Goal: Task Accomplishment & Management: Complete application form

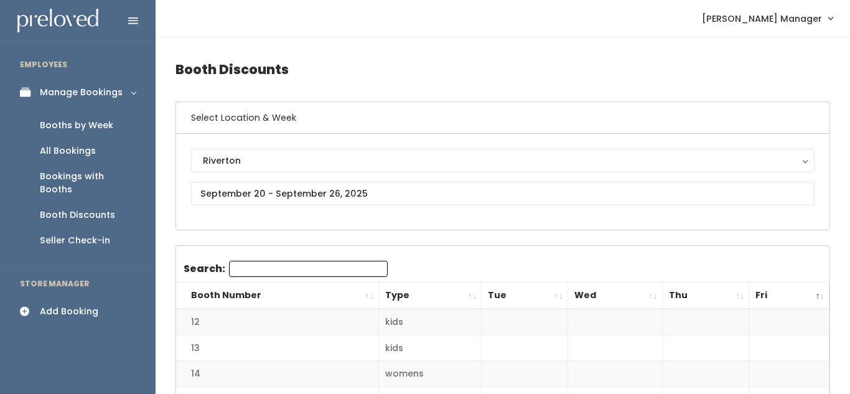
click at [234, 226] on div "Riverton [GEOGRAPHIC_DATA]" at bounding box center [503, 182] width 654 height 96
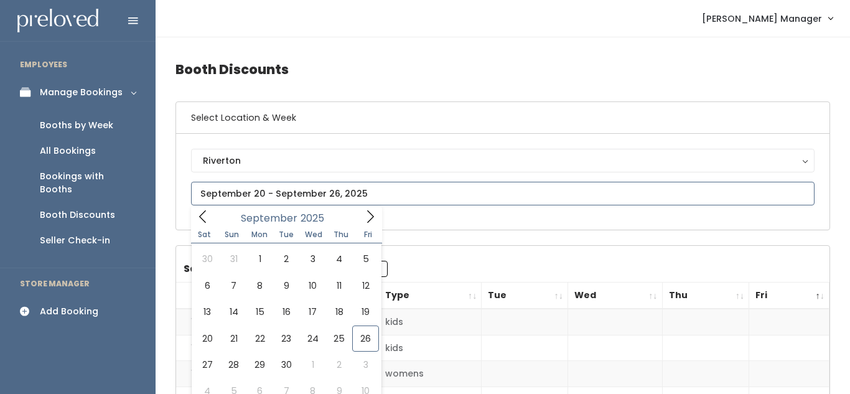
click at [250, 190] on input "text" at bounding box center [503, 194] width 624 height 24
type input "September 27 to October 3"
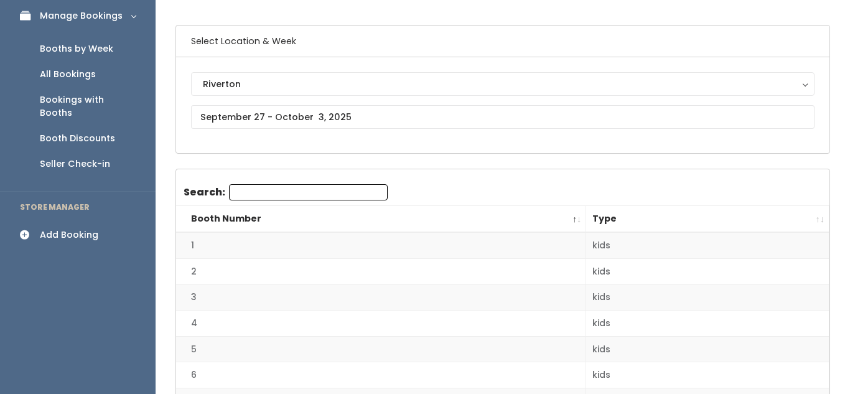
scroll to position [82, 0]
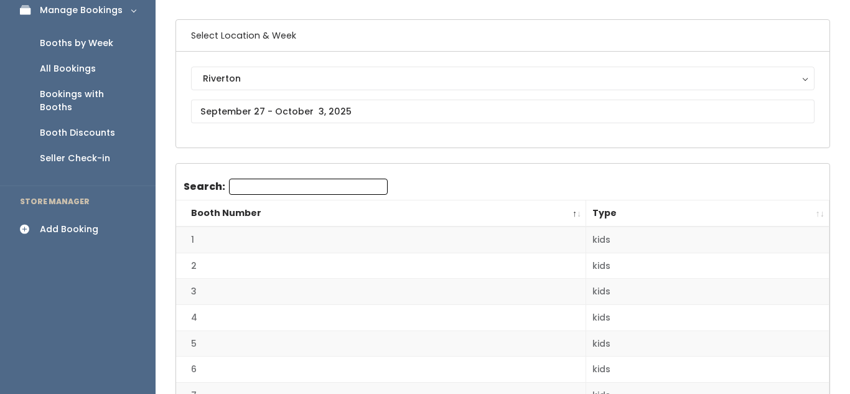
click at [74, 45] on div "Booths by Week" at bounding box center [76, 43] width 73 height 13
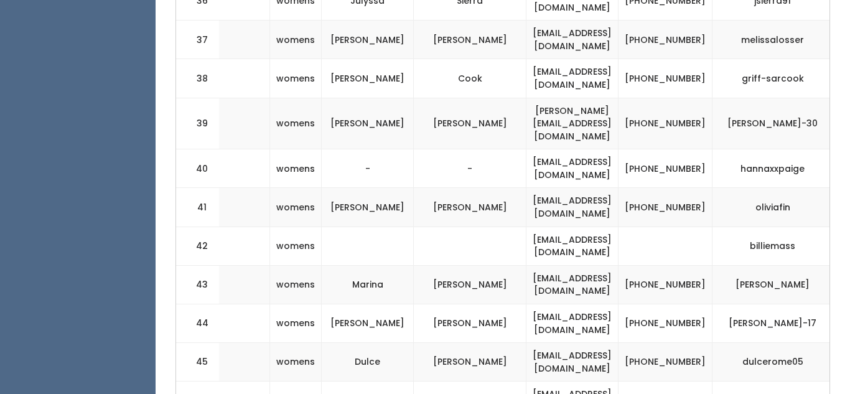
scroll to position [0, 362]
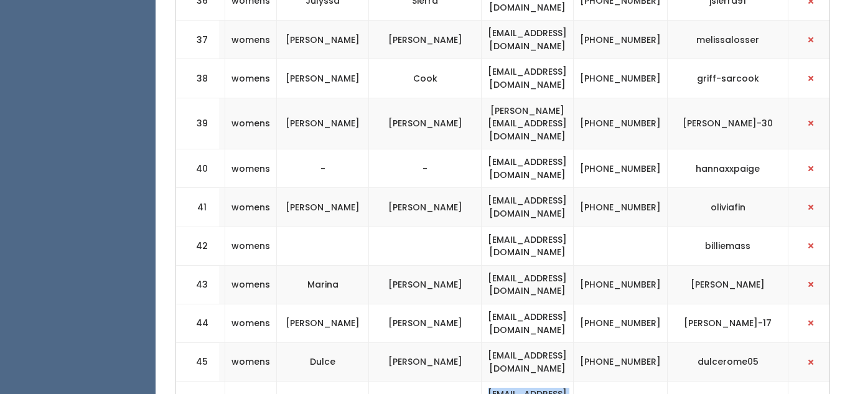
drag, startPoint x: 468, startPoint y: 239, endPoint x: 589, endPoint y: 242, distance: 120.8
click at [574, 382] on td "vanessa6207@gmail.com" at bounding box center [528, 401] width 92 height 39
copy td "vanessa6207@gmail.com"
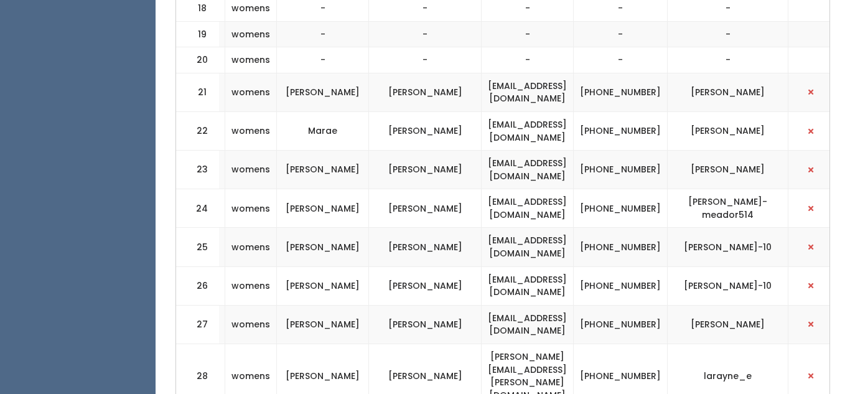
scroll to position [0, 0]
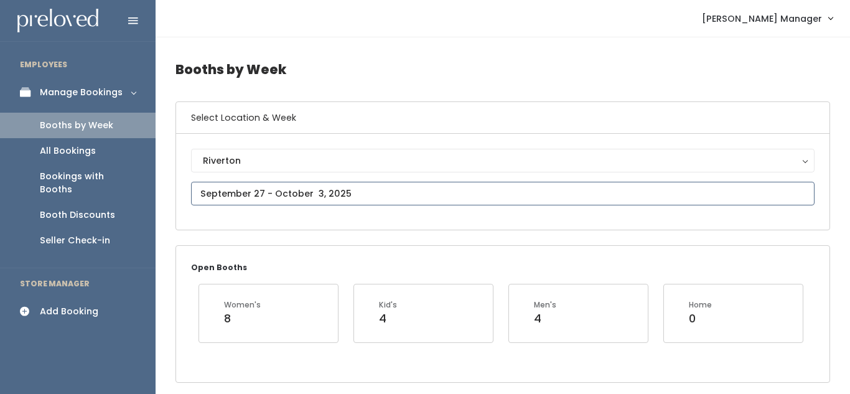
click at [314, 193] on input "text" at bounding box center [503, 194] width 624 height 24
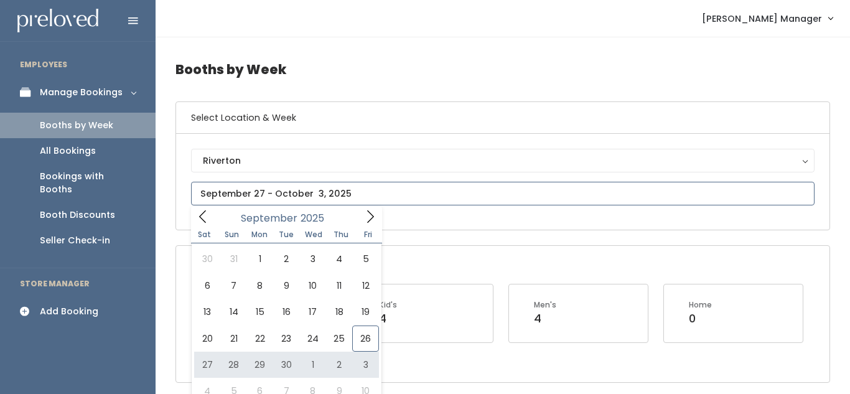
type input "September 27 to October 3"
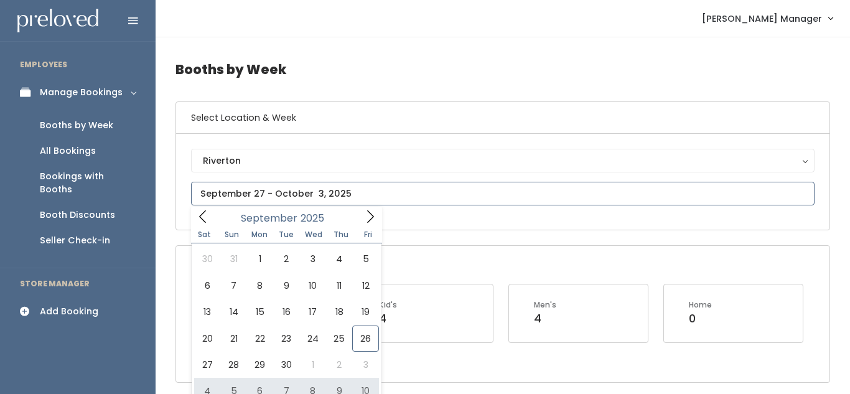
type input "October 4 to October 10"
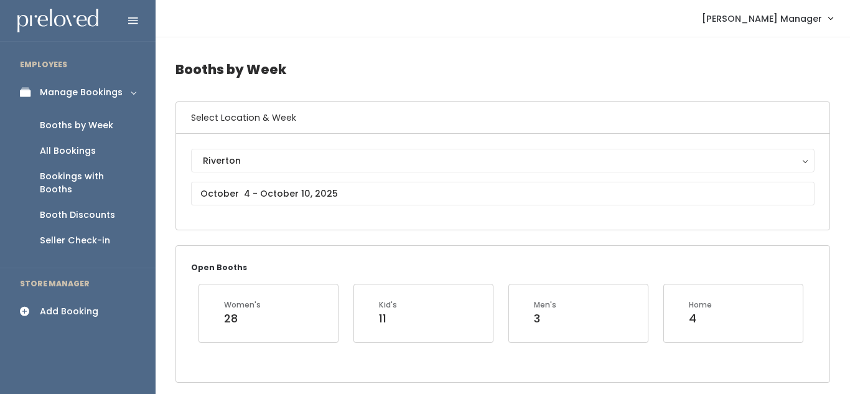
click at [82, 305] on div "Add Booking" at bounding box center [69, 311] width 59 height 13
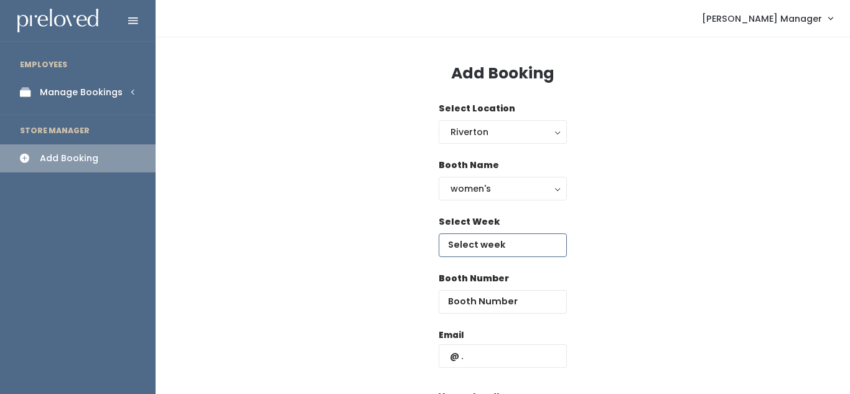
click at [464, 252] on input "text" at bounding box center [503, 245] width 128 height 24
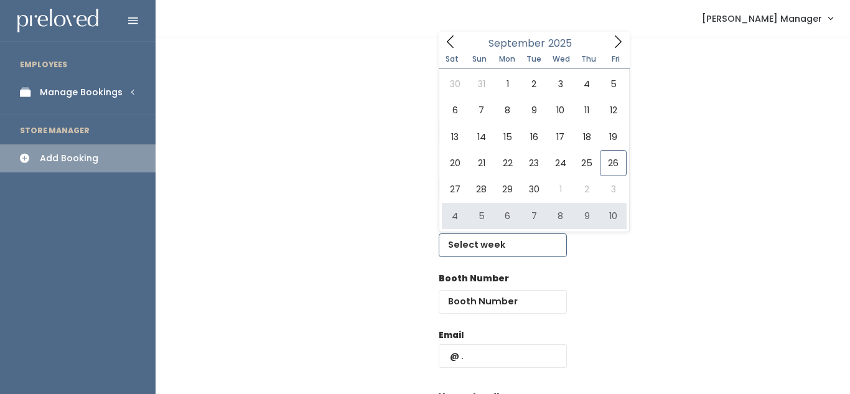
type input "October 4 to October 10"
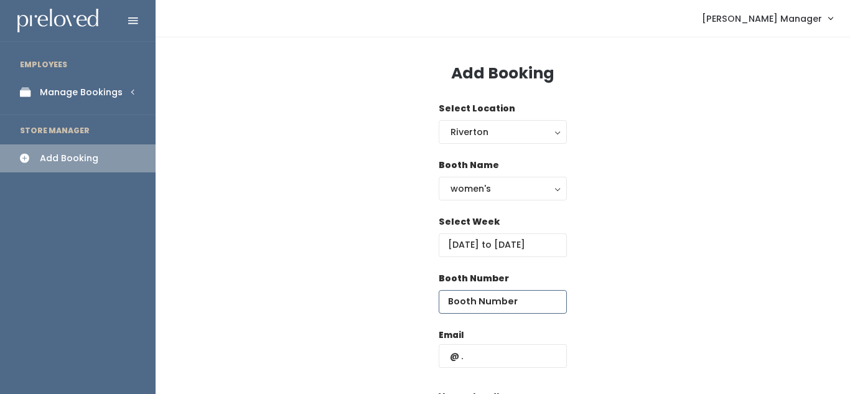
click at [468, 307] on input "number" at bounding box center [503, 302] width 128 height 24
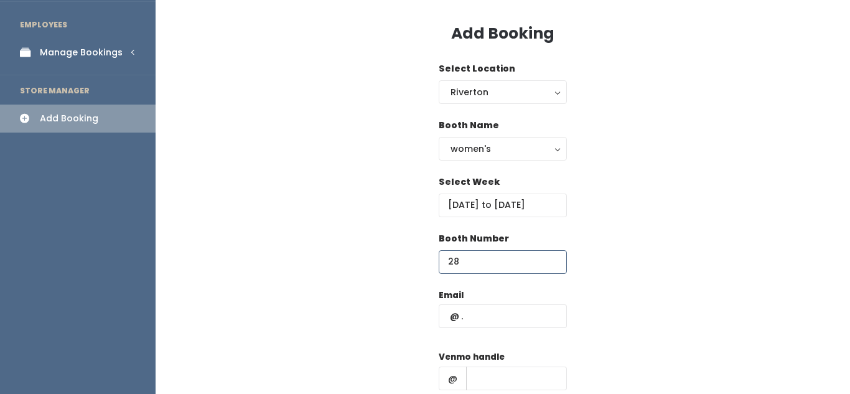
scroll to position [47, 0]
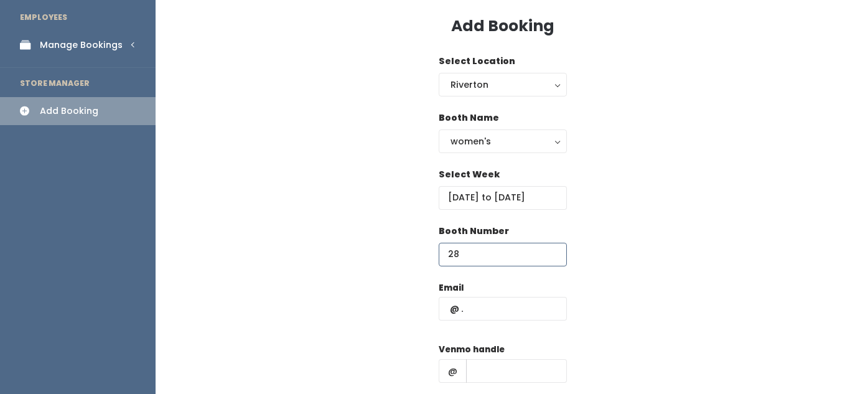
type input "28"
paste input "[EMAIL_ADDRESS][DOMAIN_NAME]"
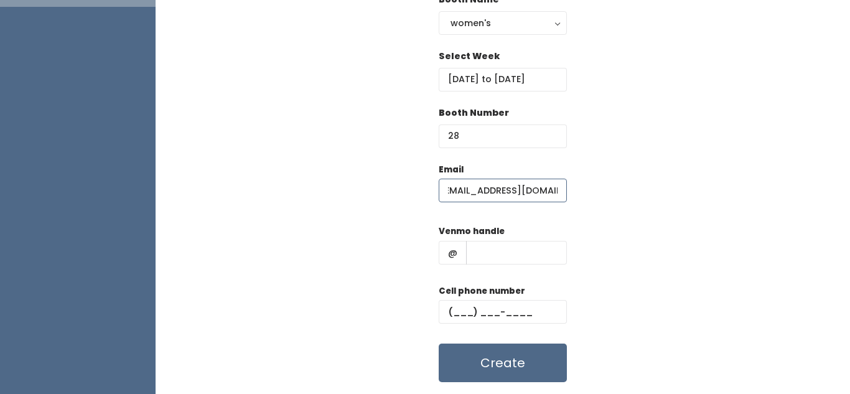
scroll to position [167, 0]
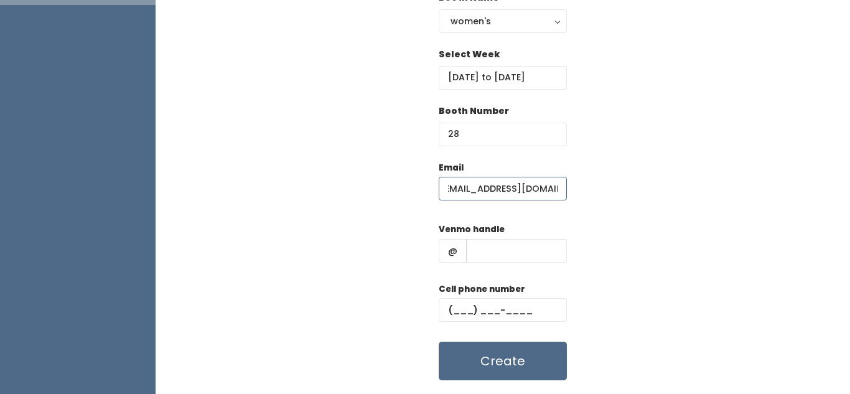
type input "[EMAIL_ADDRESS][DOMAIN_NAME]"
click at [484, 248] on input "text" at bounding box center [516, 251] width 101 height 24
type input "hjkhk"
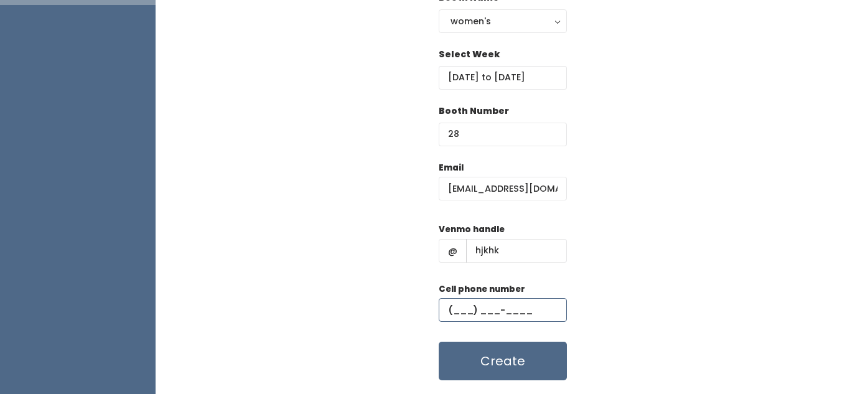
click at [483, 311] on input "text" at bounding box center [503, 310] width 128 height 24
type input "[PHONE_NUMBER]"
click at [499, 358] on button "Create" at bounding box center [503, 361] width 128 height 39
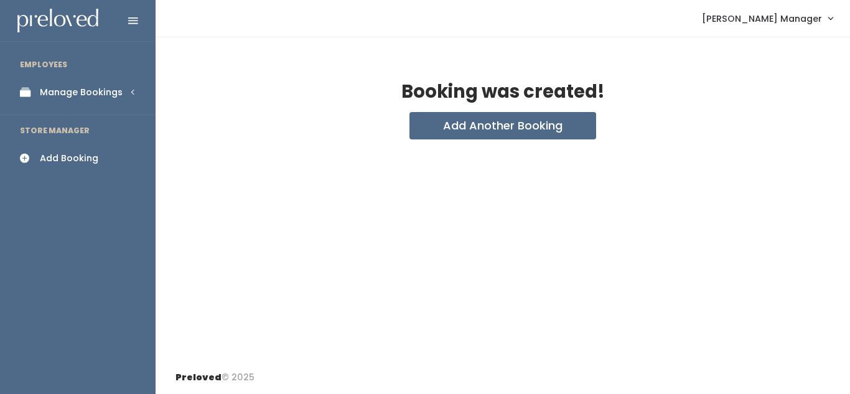
click at [34, 87] on icon at bounding box center [28, 92] width 17 height 11
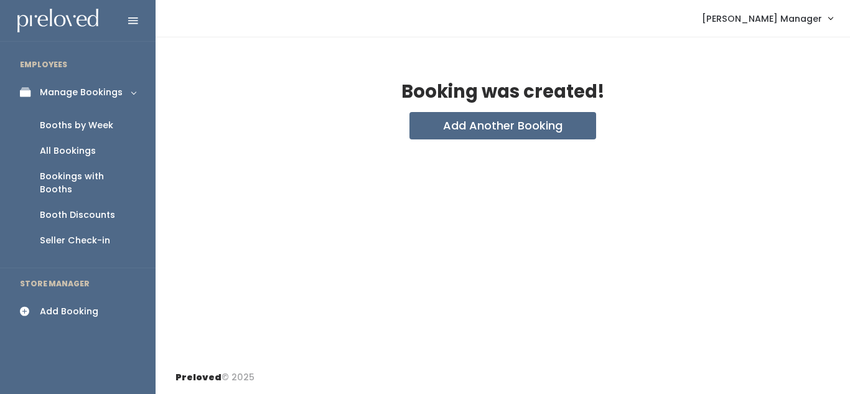
click at [58, 132] on link "Booths by Week" at bounding box center [78, 126] width 156 height 26
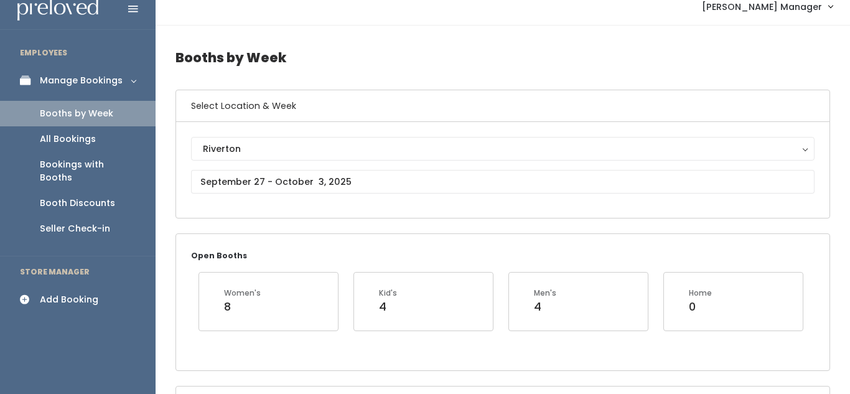
scroll to position [13, 0]
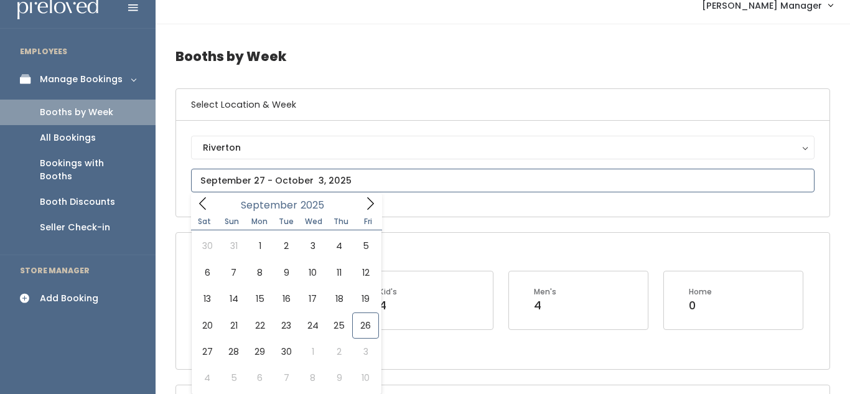
type input "[DATE] to [DATE]"
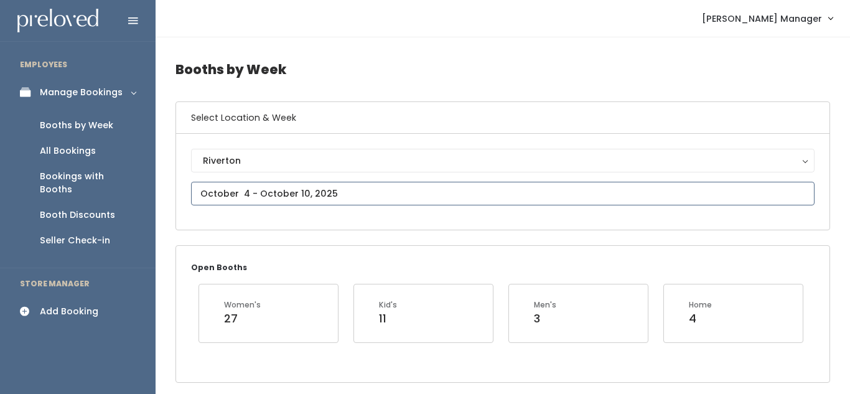
click at [235, 192] on input "text" at bounding box center [503, 194] width 624 height 24
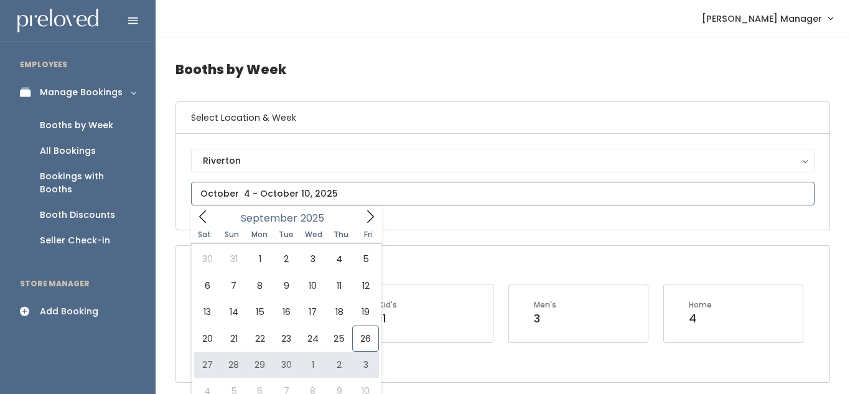
type input "[DATE] to [DATE]"
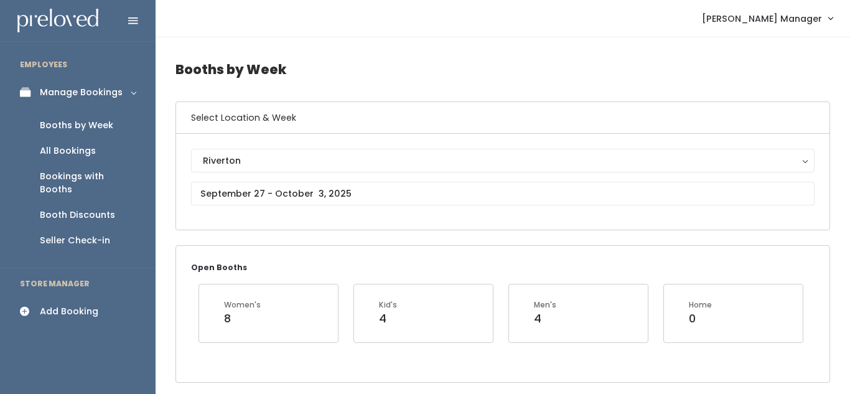
click at [57, 305] on div "Add Booking" at bounding box center [69, 311] width 59 height 13
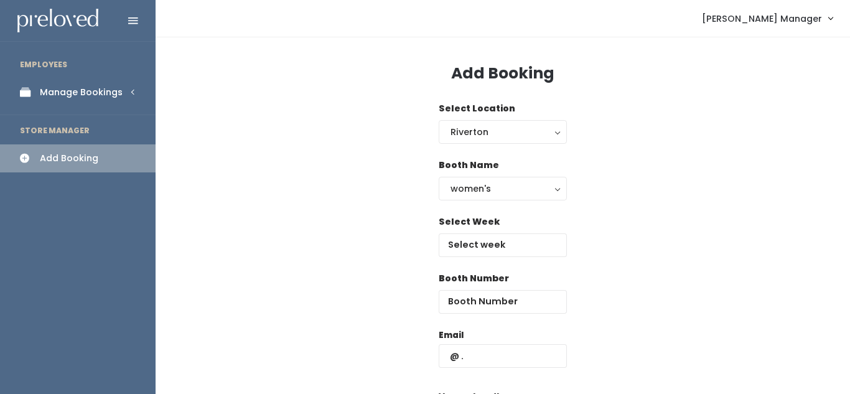
click at [481, 232] on div "Select Week" at bounding box center [503, 236] width 128 height 42
click at [481, 242] on input "text" at bounding box center [503, 245] width 128 height 24
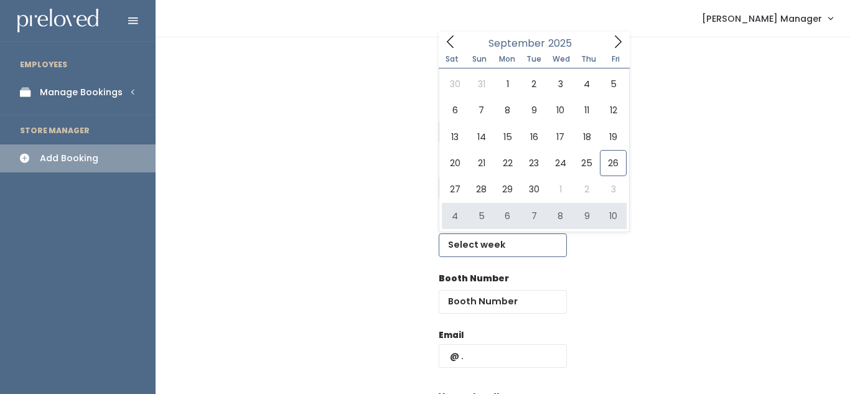
type input "[DATE] to [DATE]"
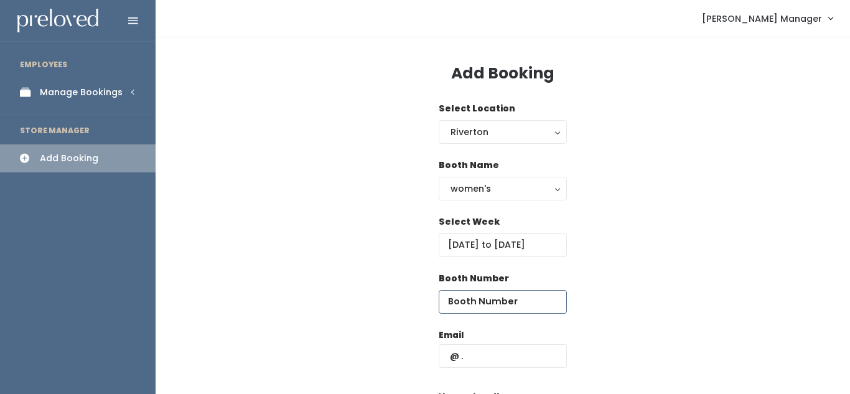
click at [489, 302] on input "number" at bounding box center [503, 302] width 128 height 24
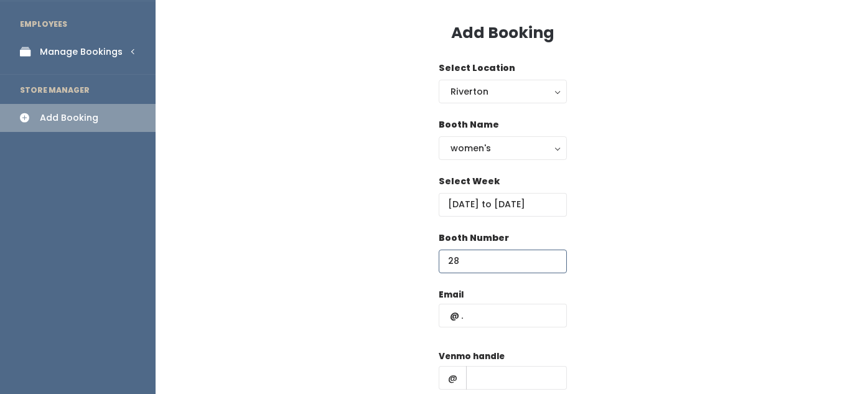
type input "28"
click at [491, 311] on input "text" at bounding box center [503, 316] width 128 height 24
paste input "[EMAIL_ADDRESS][DOMAIN_NAME]"
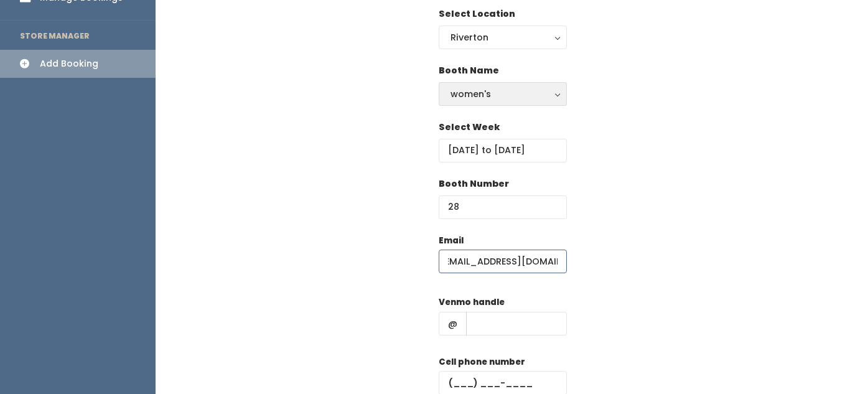
scroll to position [96, 0]
type input "[EMAIL_ADDRESS][DOMAIN_NAME]"
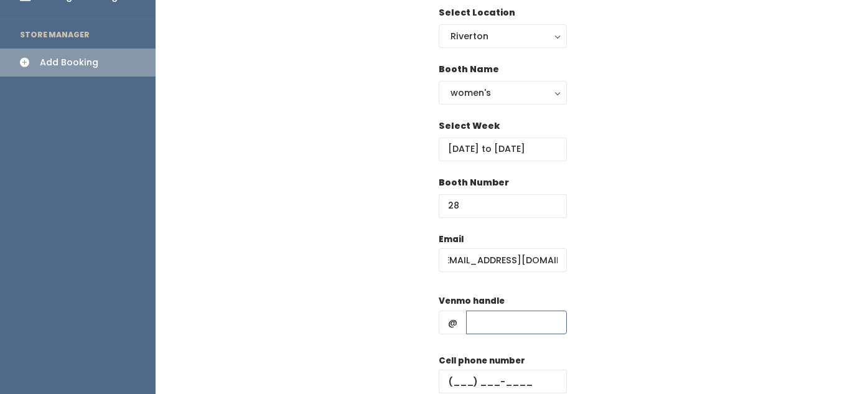
click at [489, 323] on input "text" at bounding box center [516, 323] width 101 height 24
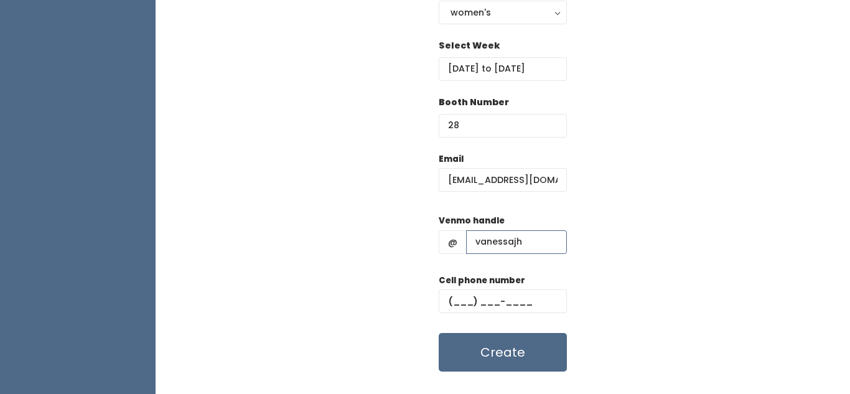
scroll to position [177, 0]
type input "vanessajh"
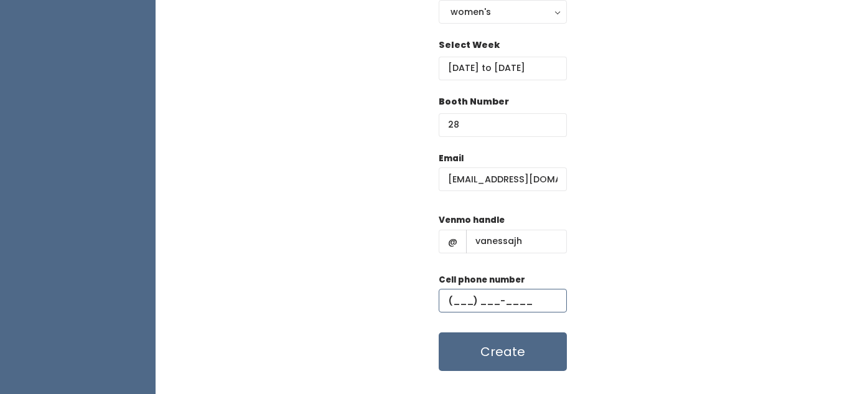
click at [502, 303] on input "text" at bounding box center [503, 301] width 128 height 24
type input "[PHONE_NUMBER]"
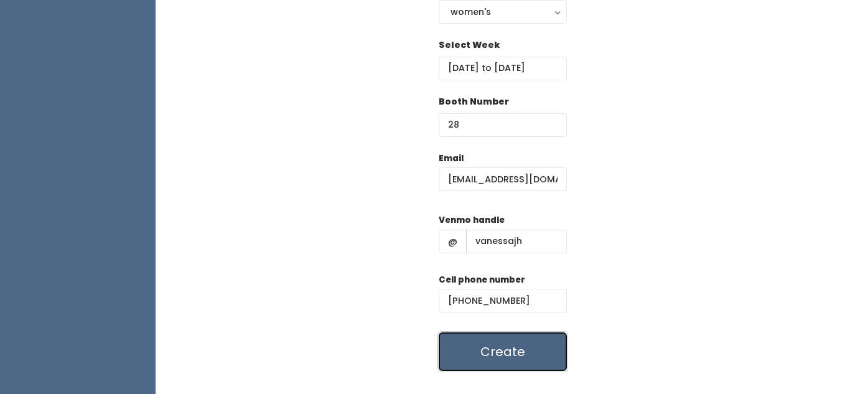
click at [527, 353] on button "Create" at bounding box center [503, 351] width 128 height 39
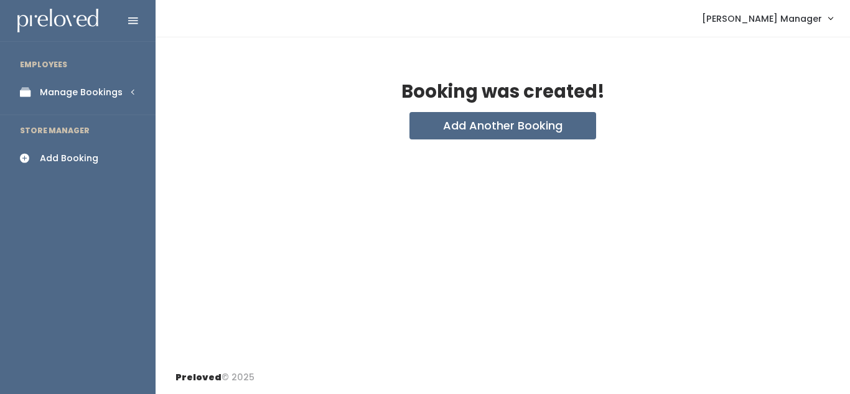
click at [45, 91] on div "Manage Bookings" at bounding box center [81, 92] width 83 height 13
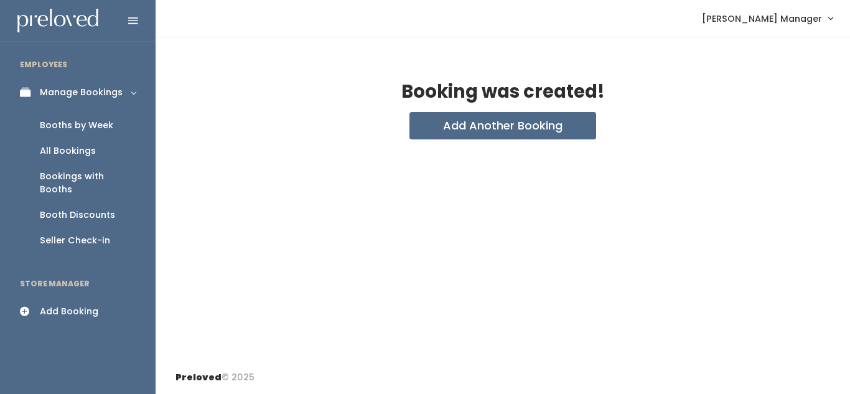
click at [61, 119] on div "Booths by Week" at bounding box center [76, 125] width 73 height 13
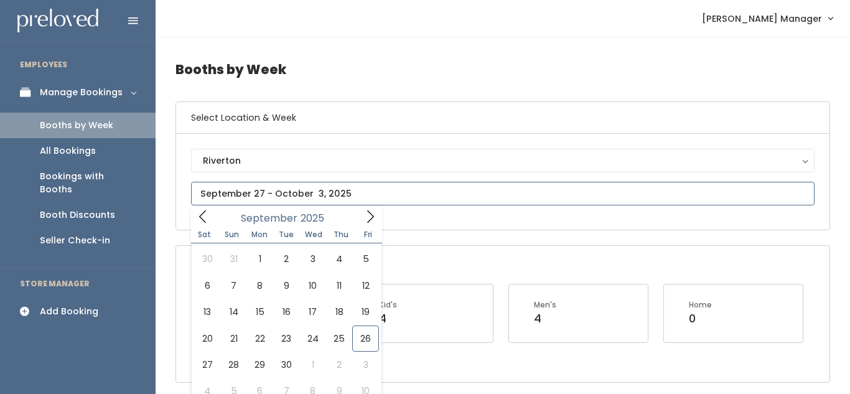
click at [334, 190] on input "text" at bounding box center [503, 194] width 624 height 24
type input "October 4 to October 10"
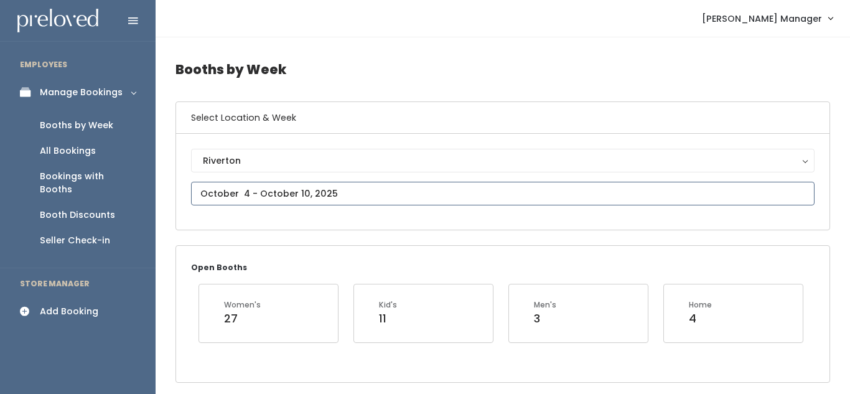
click at [252, 194] on input "text" at bounding box center [503, 194] width 624 height 24
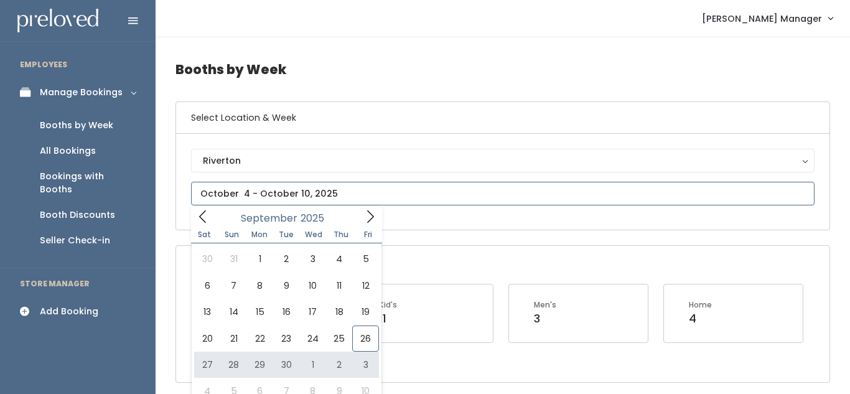
type input "September 27 to October 3"
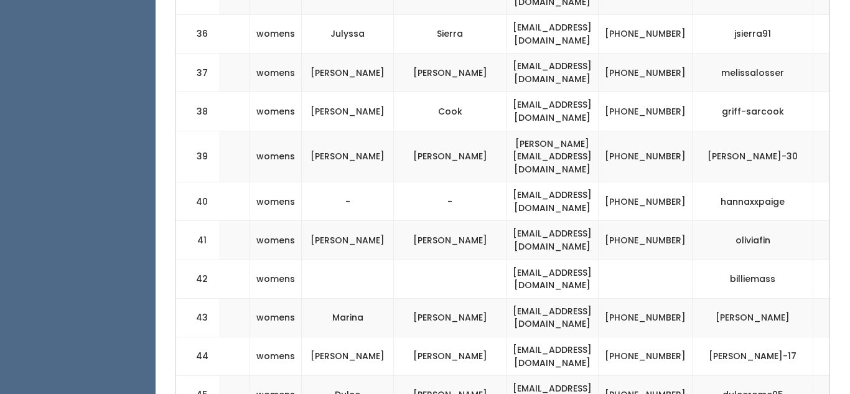
scroll to position [0, 362]
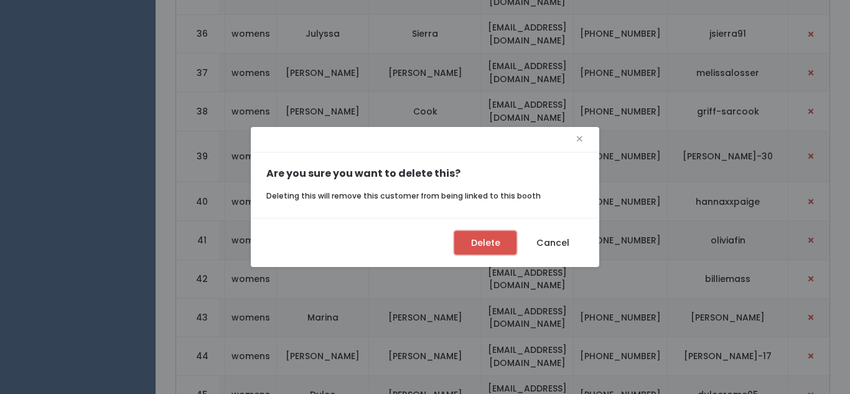
click at [492, 247] on button "Delete" at bounding box center [486, 243] width 62 height 24
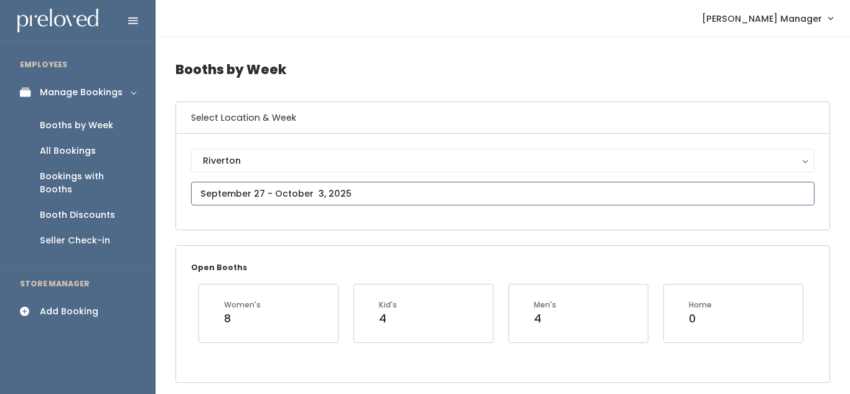
click at [257, 196] on input "text" at bounding box center [503, 194] width 624 height 24
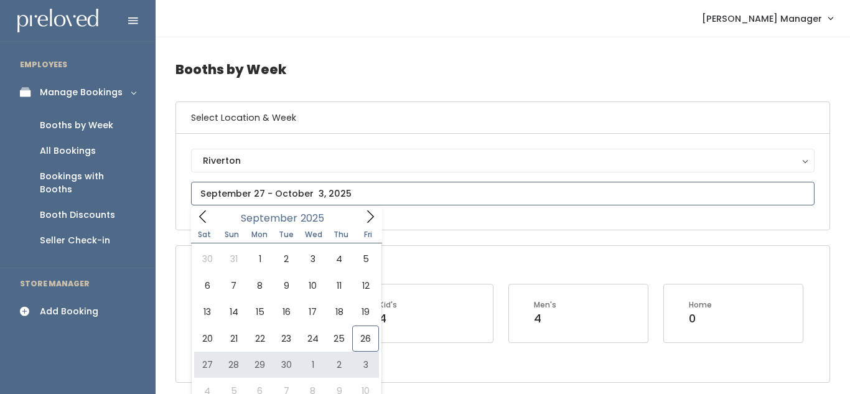
type input "September 27 to October 3"
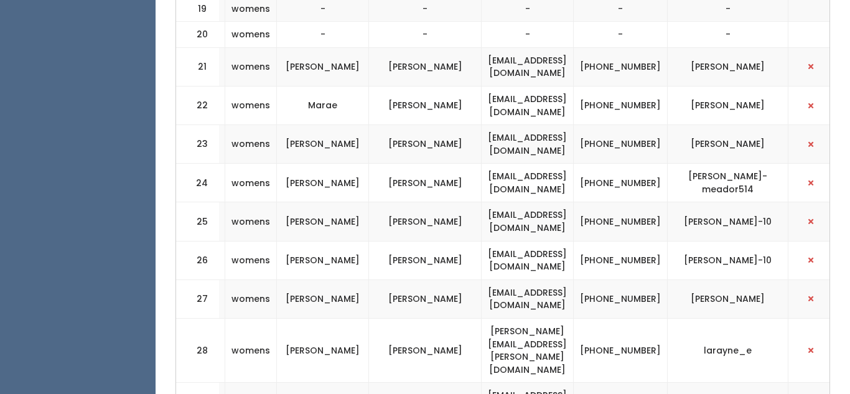
scroll to position [1204, 0]
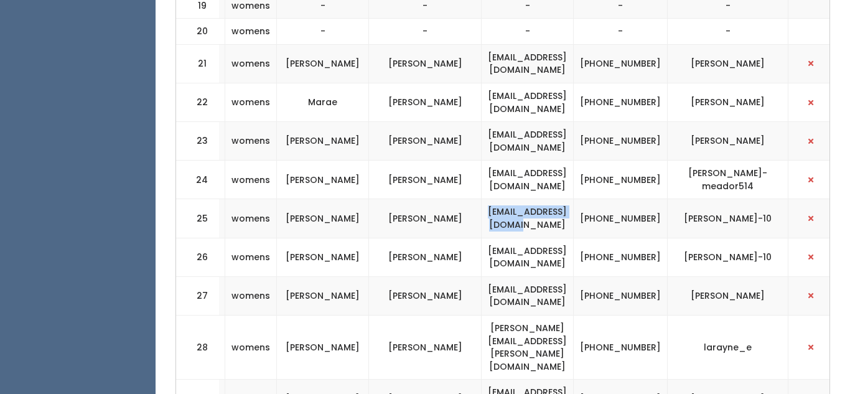
drag, startPoint x: 473, startPoint y: 143, endPoint x: 587, endPoint y: 146, distance: 113.4
click at [574, 199] on td "bjsimmons73@gmail.com" at bounding box center [528, 218] width 92 height 39
copy td "bjsimmons73@gmail.com"
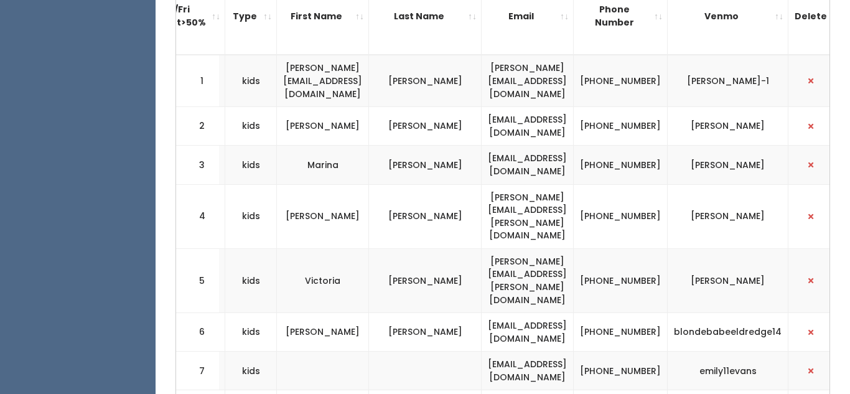
scroll to position [0, 0]
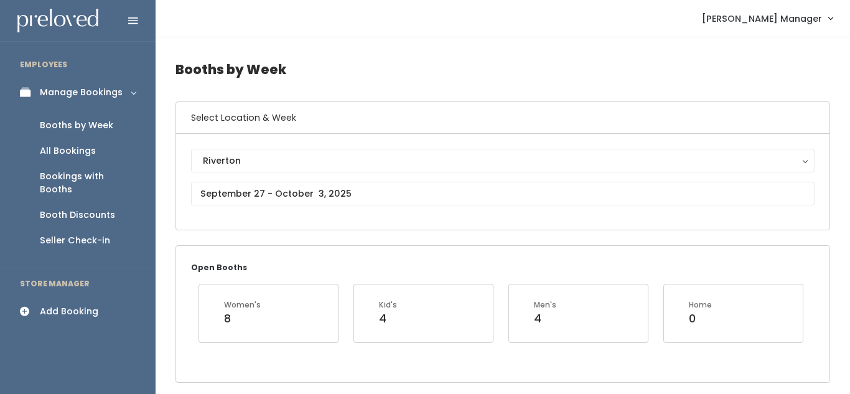
click at [54, 305] on div "Add Booking" at bounding box center [69, 311] width 59 height 13
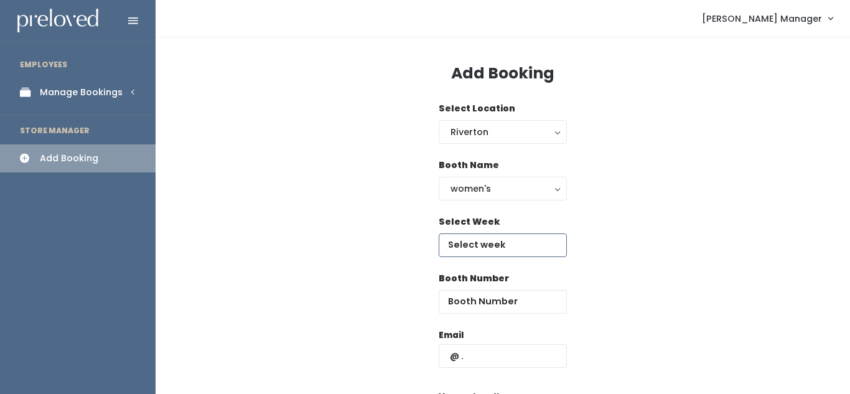
click at [481, 252] on input "text" at bounding box center [503, 245] width 128 height 24
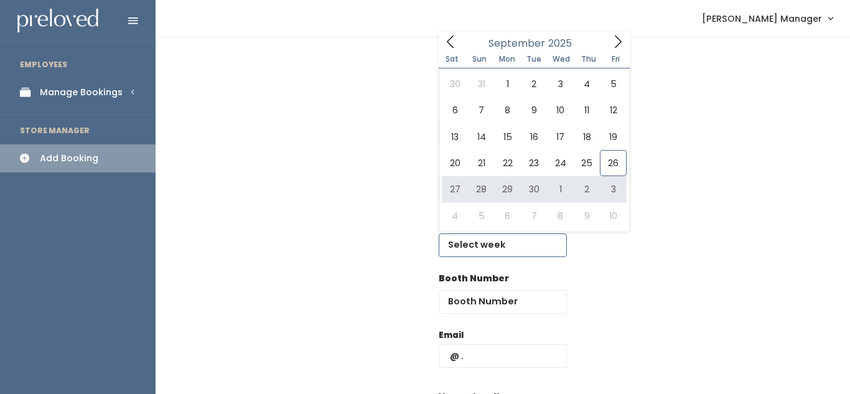
type input "September 27 to October 3"
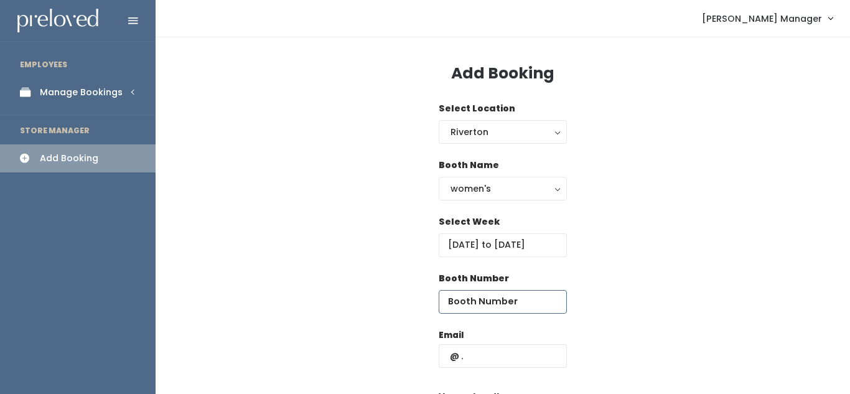
click at [475, 304] on input "number" at bounding box center [503, 302] width 128 height 24
type input "46"
click at [476, 349] on input "text" at bounding box center [503, 356] width 128 height 24
paste input "[EMAIL_ADDRESS][DOMAIN_NAME]"
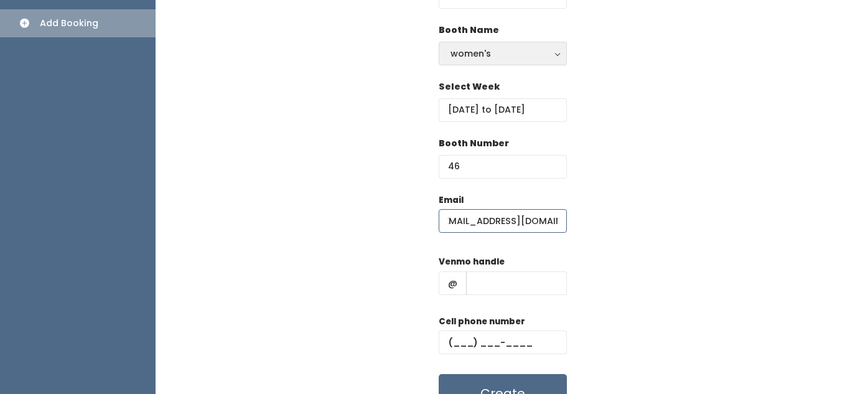
scroll to position [143, 0]
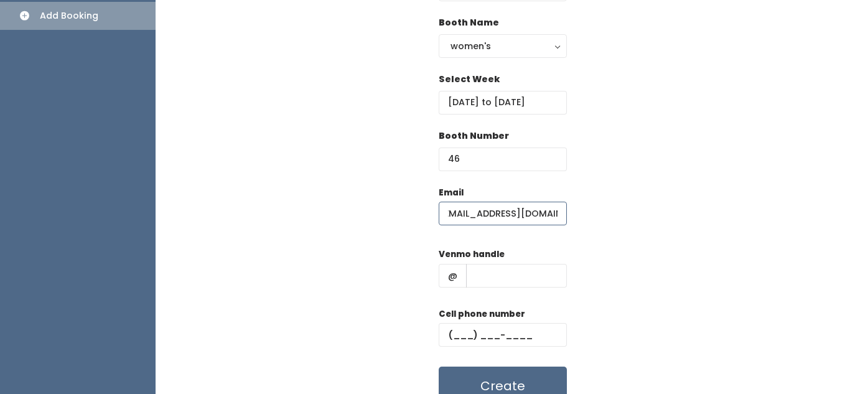
type input "[EMAIL_ADDRESS][DOMAIN_NAME]"
click at [485, 287] on input "text" at bounding box center [516, 276] width 101 height 24
type input "hjk"
click at [481, 339] on input "text" at bounding box center [503, 335] width 128 height 24
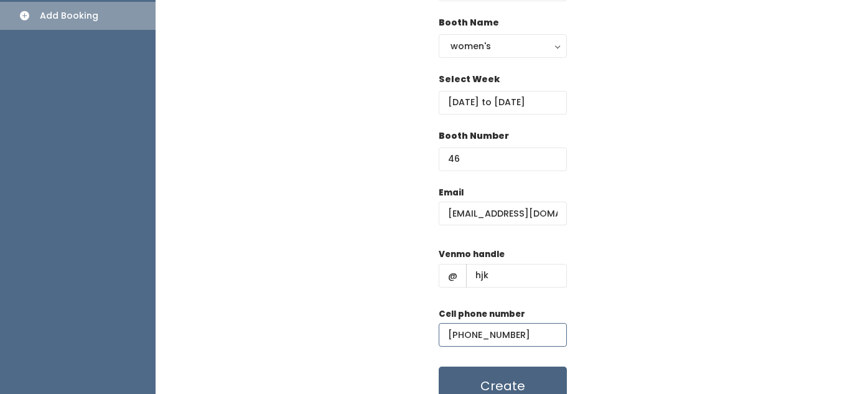
type input "(890) 890-8098"
click at [481, 374] on button "Create" at bounding box center [503, 386] width 128 height 39
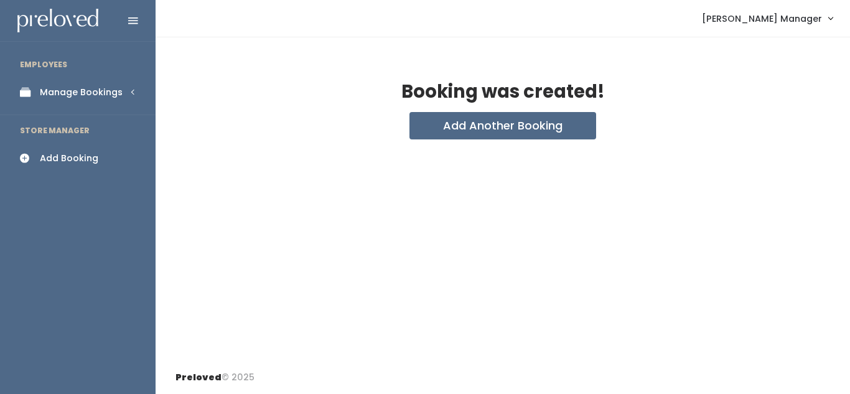
click at [85, 91] on div "Manage Bookings" at bounding box center [81, 92] width 83 height 13
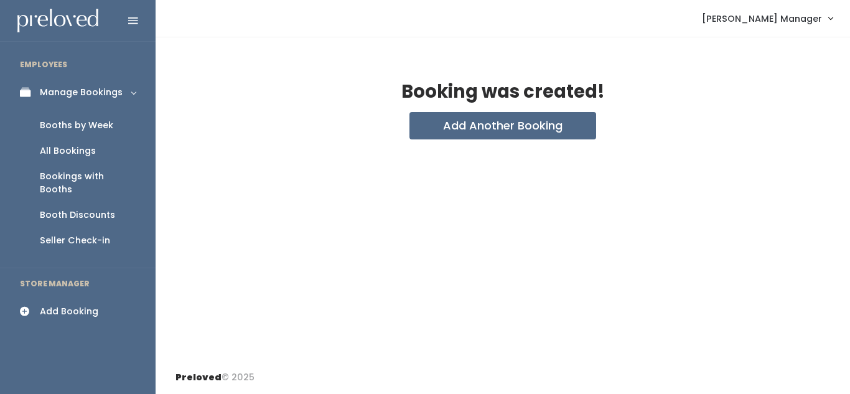
click at [85, 126] on div "Booths by Week" at bounding box center [76, 125] width 73 height 13
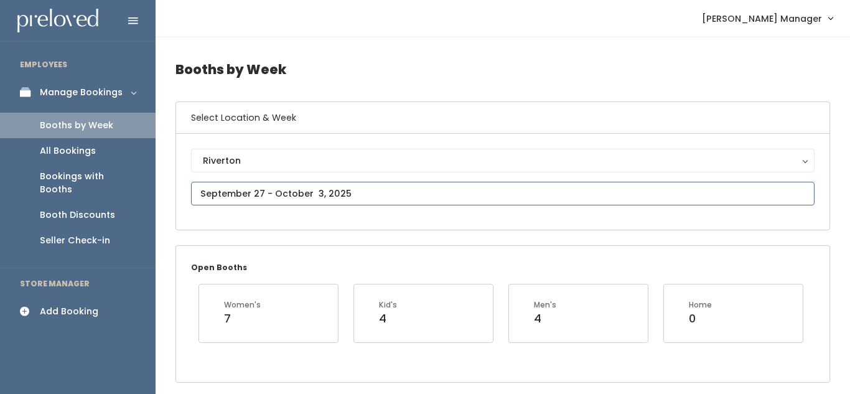
click at [347, 194] on input "text" at bounding box center [503, 194] width 624 height 24
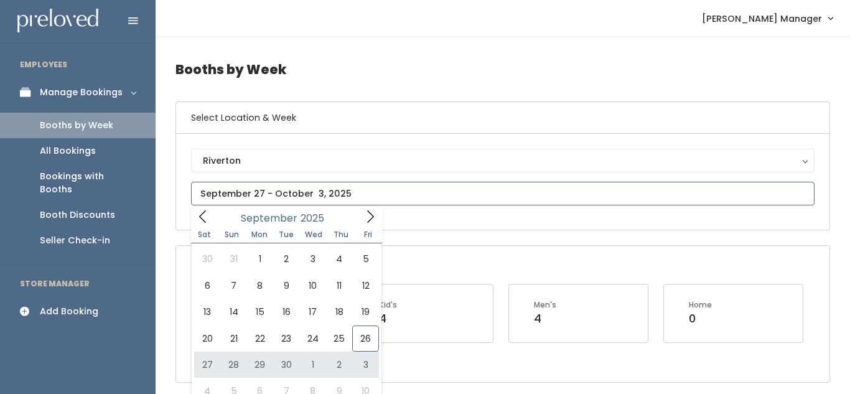
type input "September 27 to October 3"
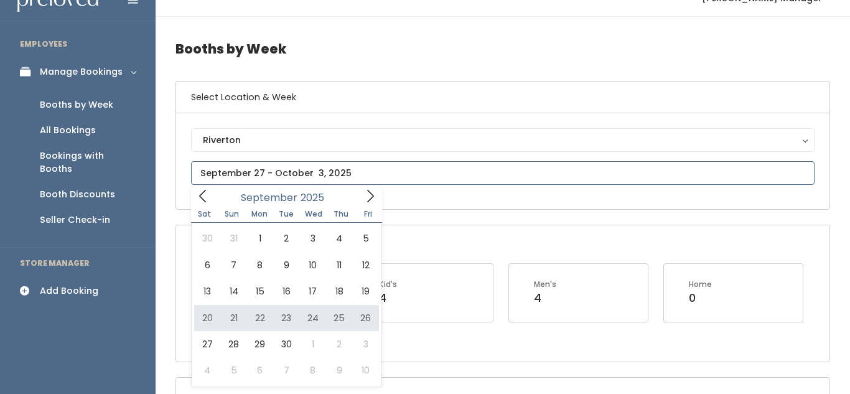
scroll to position [21, 0]
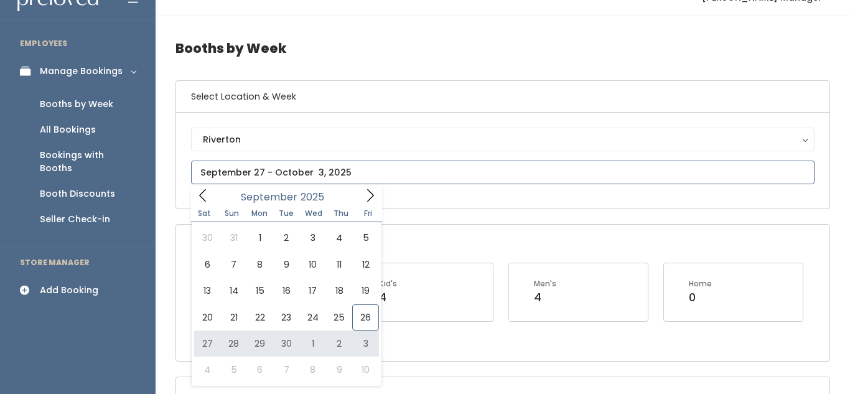
type input "[DATE] to [DATE]"
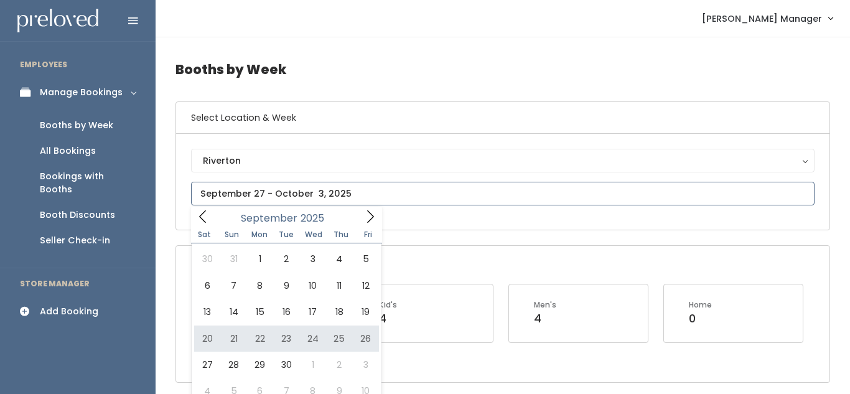
type input "September 20 to September 26"
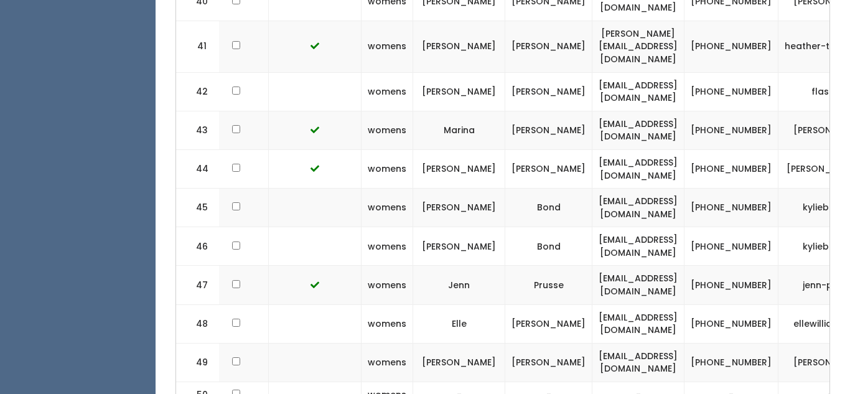
scroll to position [0, 228]
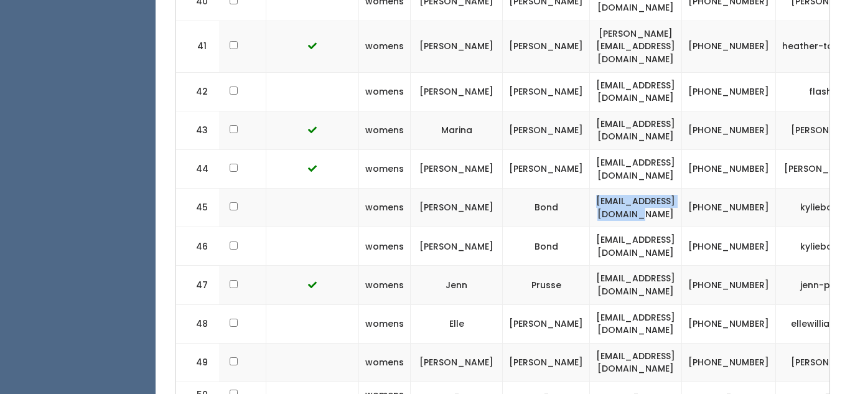
drag, startPoint x: 616, startPoint y: 60, endPoint x: 732, endPoint y: 59, distance: 115.8
click at [682, 189] on td "[EMAIL_ADDRESS][DOMAIN_NAME]" at bounding box center [636, 208] width 92 height 39
copy td "[EMAIL_ADDRESS][DOMAIN_NAME]"
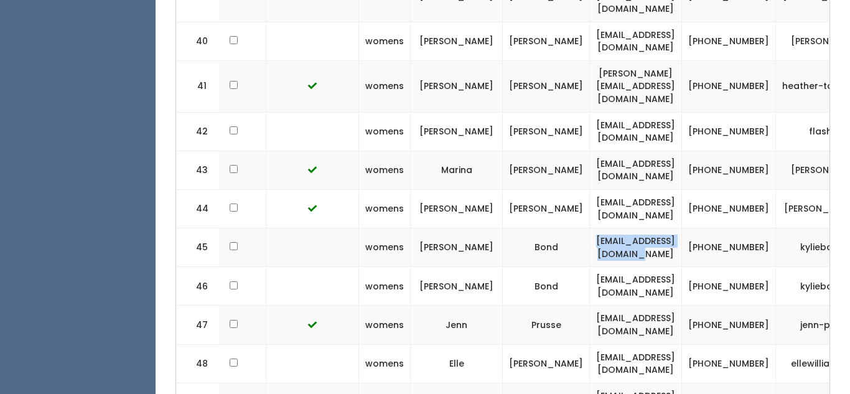
scroll to position [1992, 0]
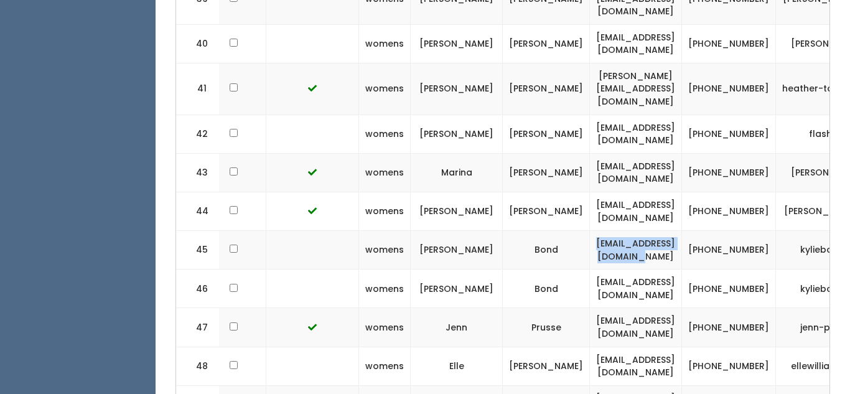
copy td "kylie.bond.08@gmail.com"
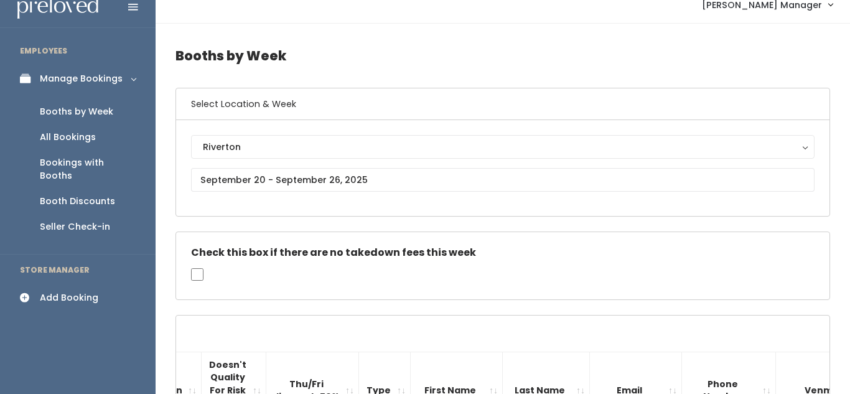
scroll to position [0, 0]
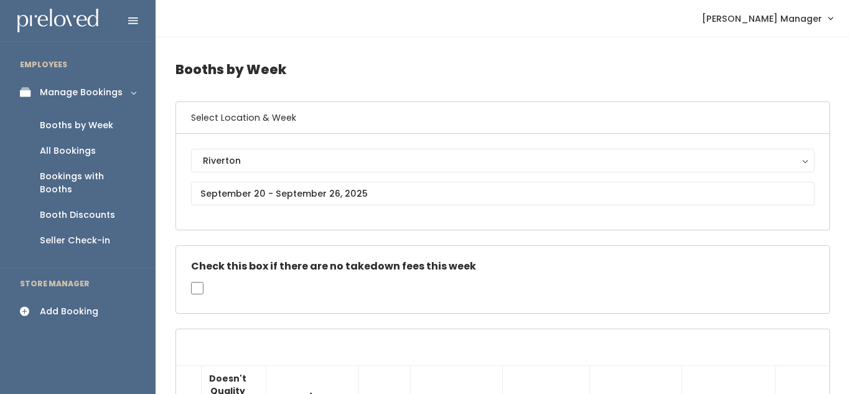
click at [49, 305] on div "Add Booking" at bounding box center [69, 311] width 59 height 13
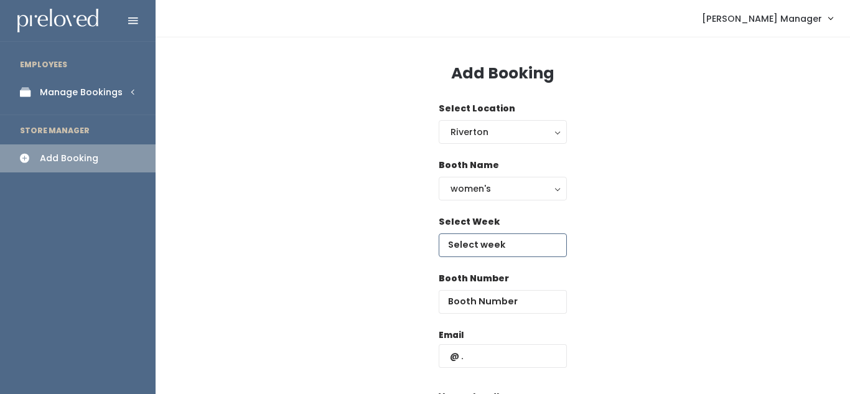
click at [461, 248] on input "text" at bounding box center [503, 245] width 128 height 24
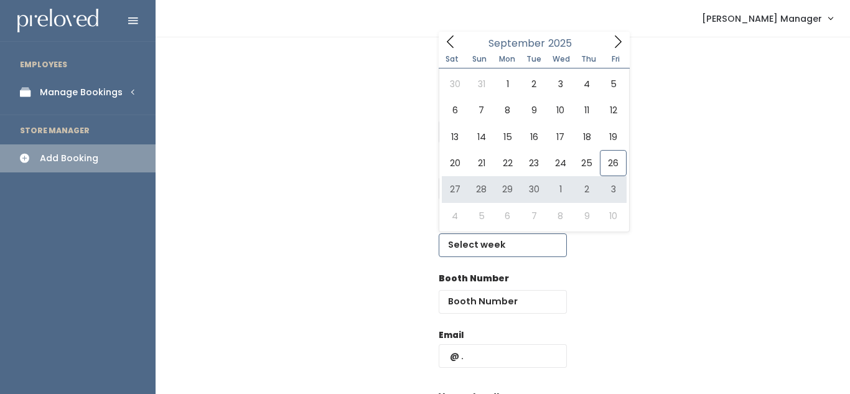
type input "[DATE] to [DATE]"
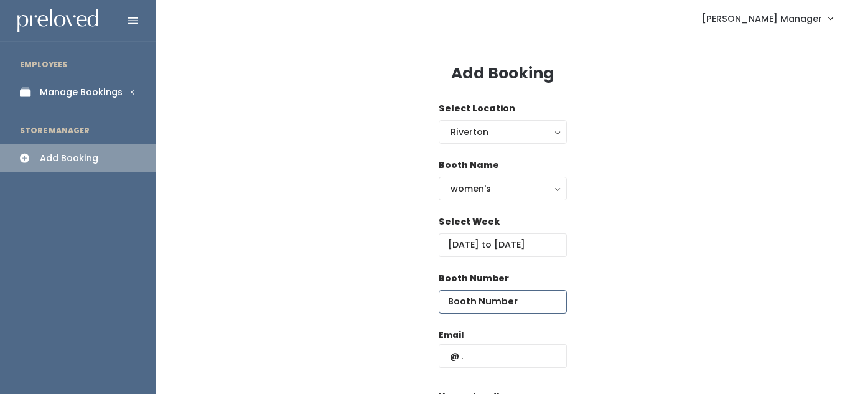
click at [460, 297] on input "number" at bounding box center [503, 302] width 128 height 24
type input "48"
click at [495, 351] on input "text" at bounding box center [503, 356] width 128 height 24
paste input "kylie.bond.08@gmail.com"
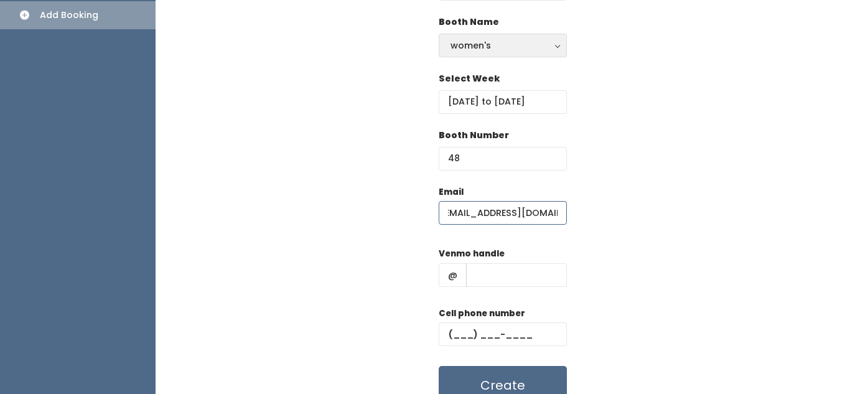
scroll to position [156, 0]
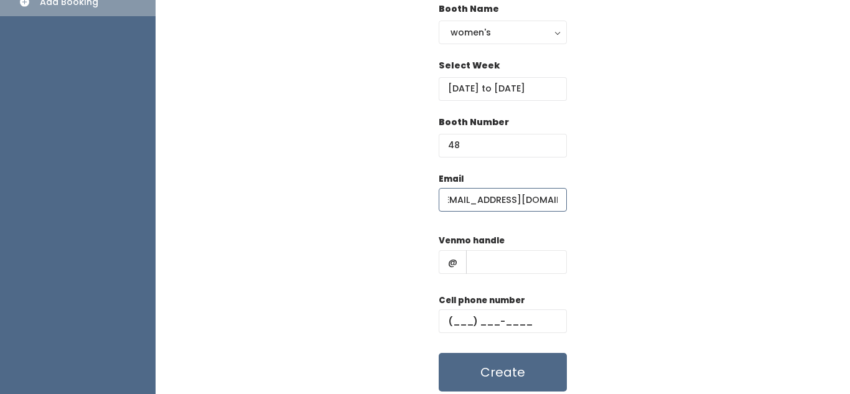
type input "kylie.bond.08@gmail.com"
click at [497, 271] on input "text" at bounding box center [516, 262] width 101 height 24
type input "hjk"
click at [494, 329] on input "text" at bounding box center [503, 321] width 128 height 24
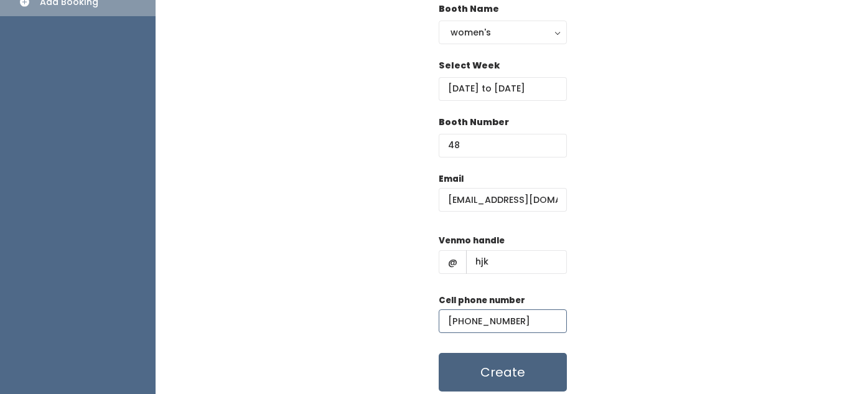
type input "(890) 890-8908"
click at [496, 354] on button "Create" at bounding box center [503, 372] width 128 height 39
